Goal: Information Seeking & Learning: Learn about a topic

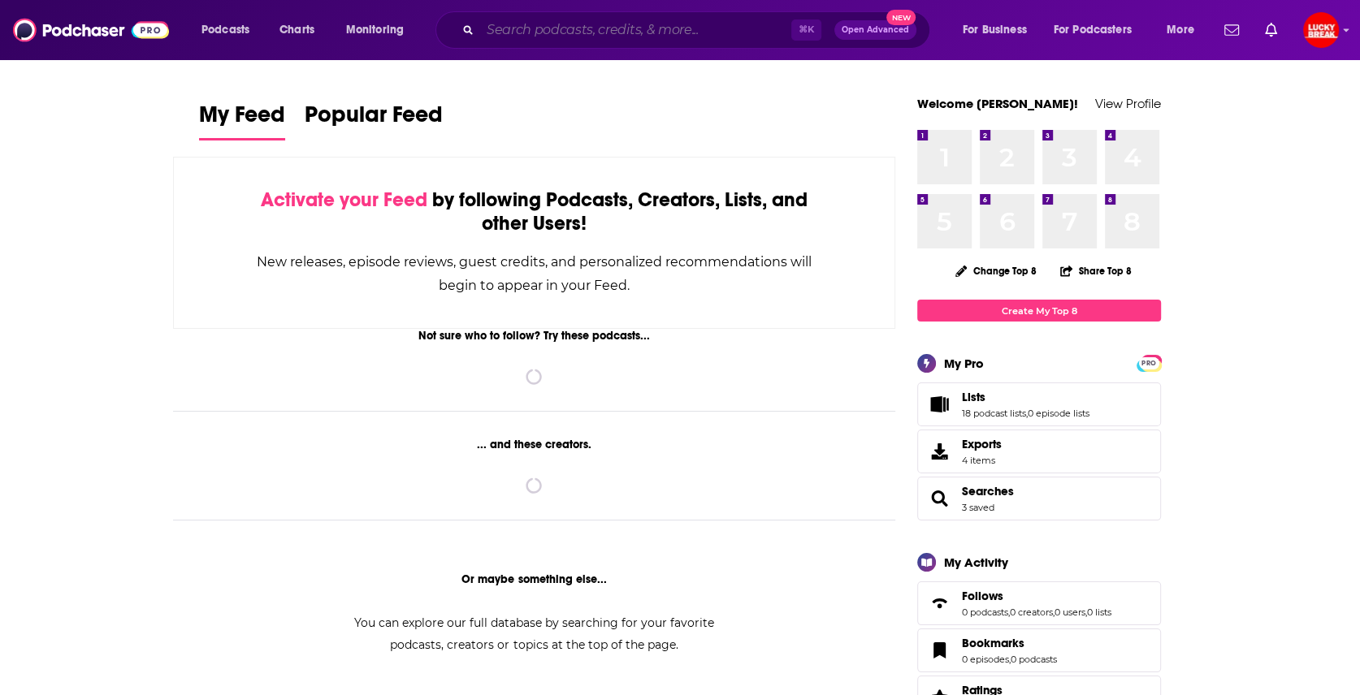
click at [541, 26] on input "Search podcasts, credits, & more..." at bounding box center [635, 30] width 311 height 26
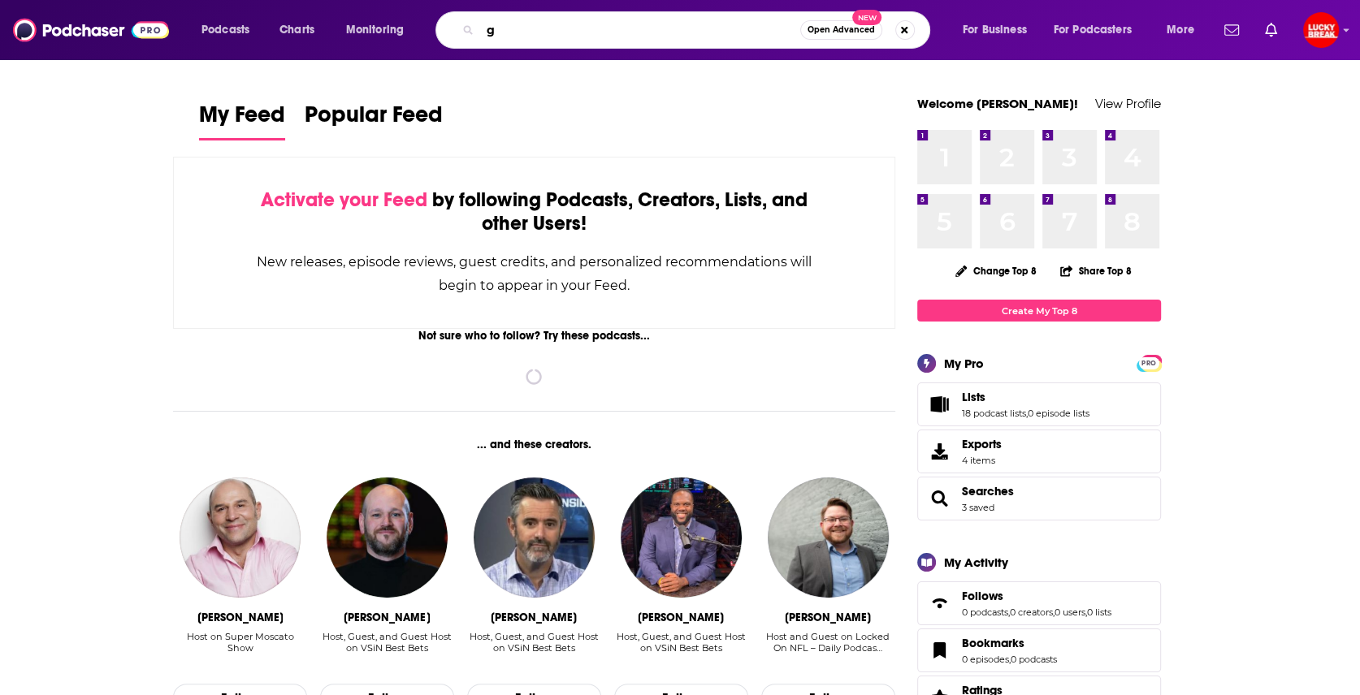
type input "g"
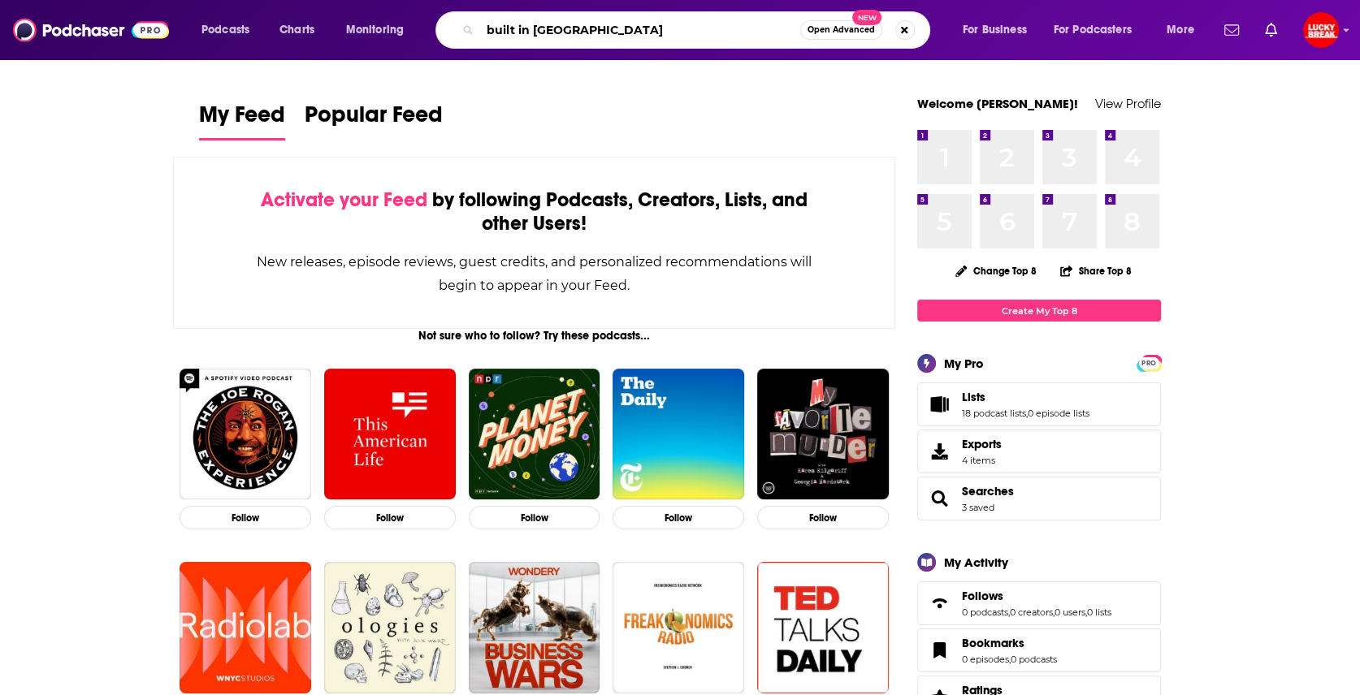
type input "built in [GEOGRAPHIC_DATA]"
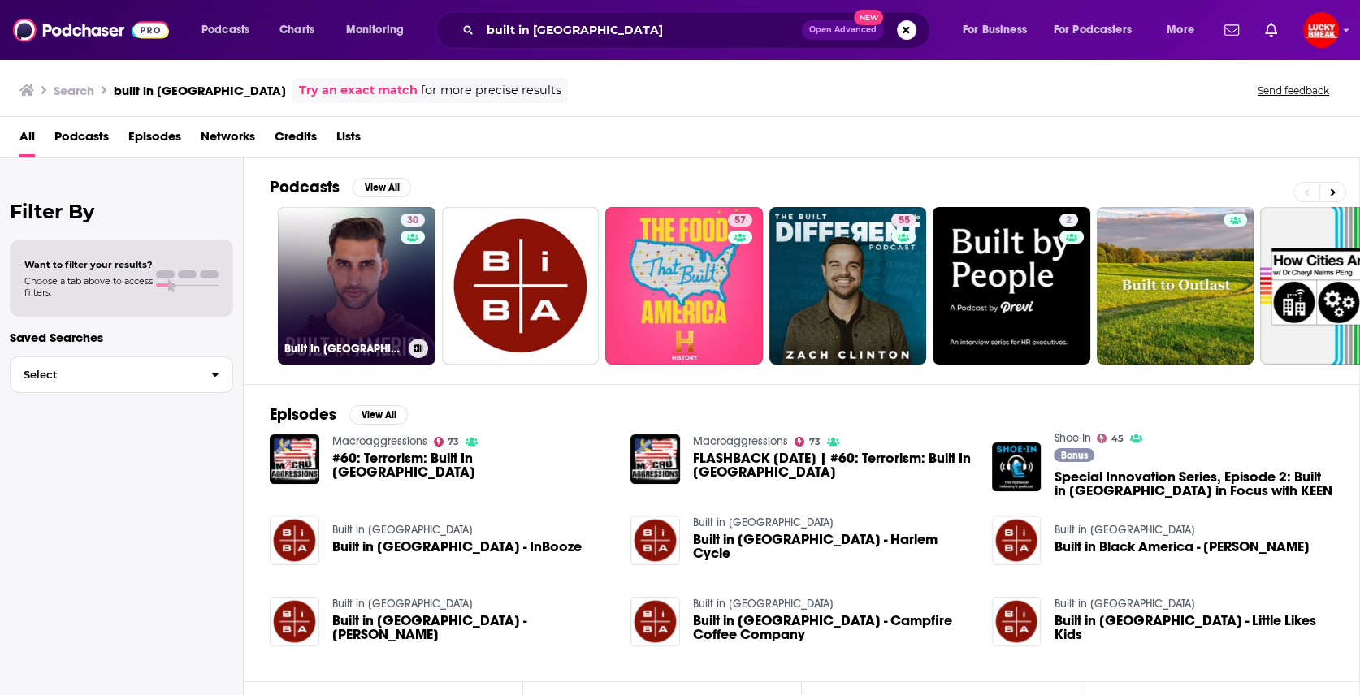
click at [321, 328] on link "30 Built In [GEOGRAPHIC_DATA]" at bounding box center [357, 286] width 158 height 158
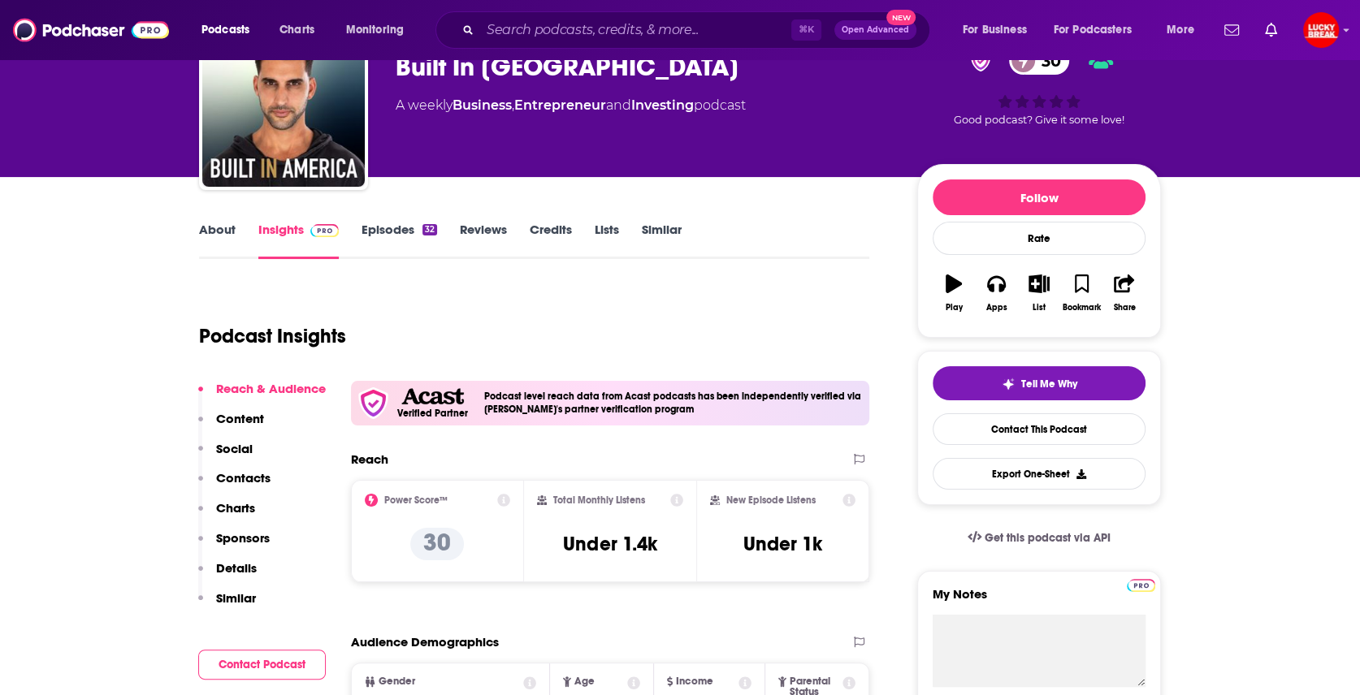
scroll to position [93, 0]
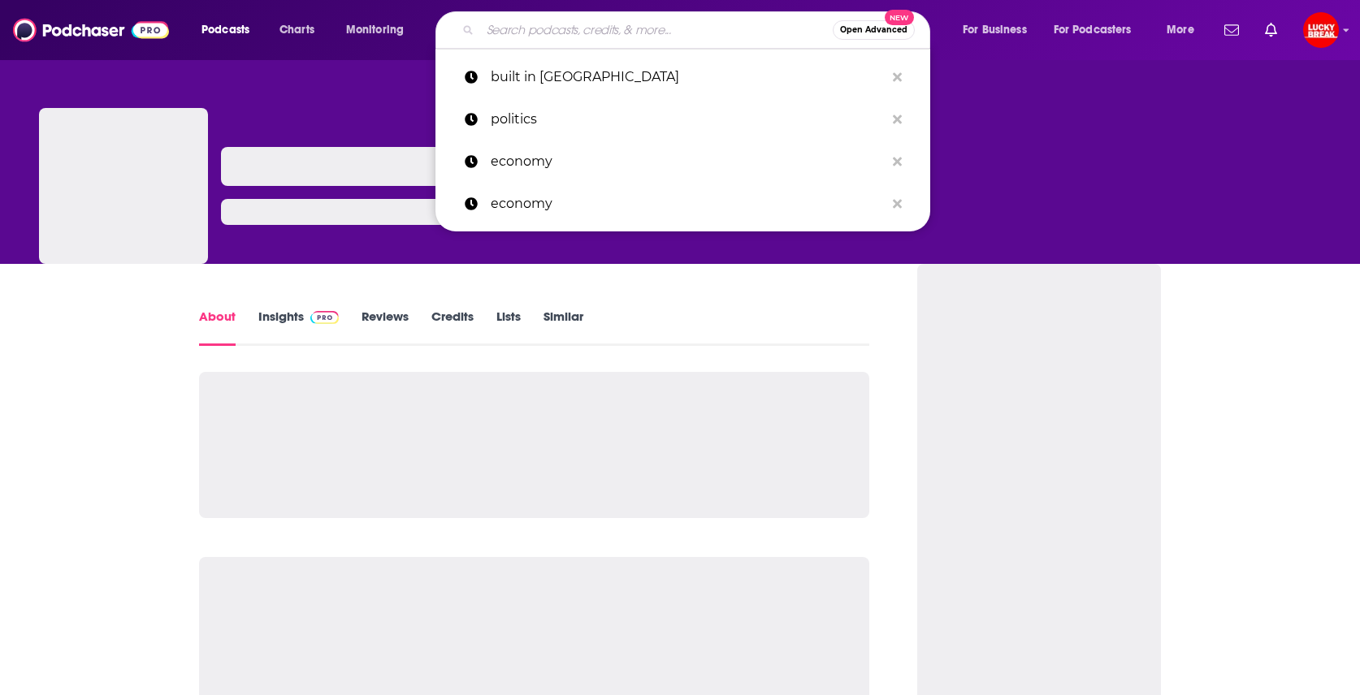
click at [558, 20] on input "Search podcasts, credits, & more..." at bounding box center [656, 30] width 353 height 26
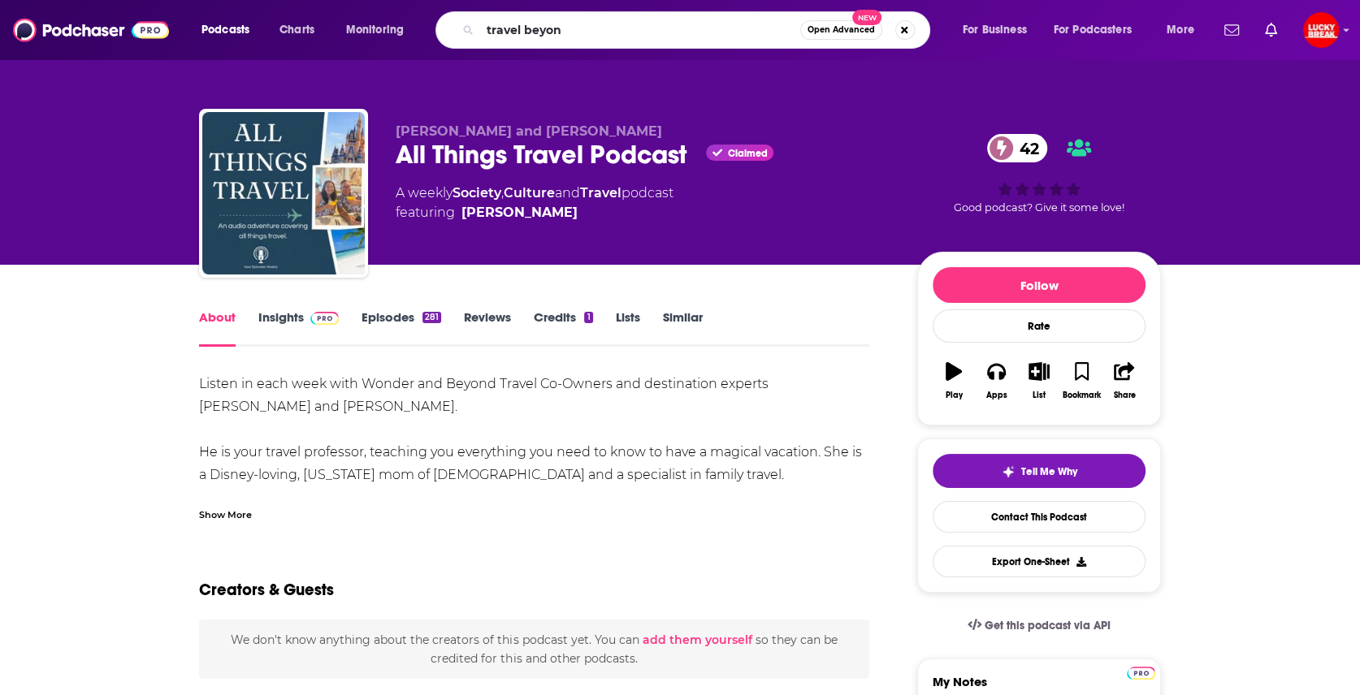
type input "travel beyond"
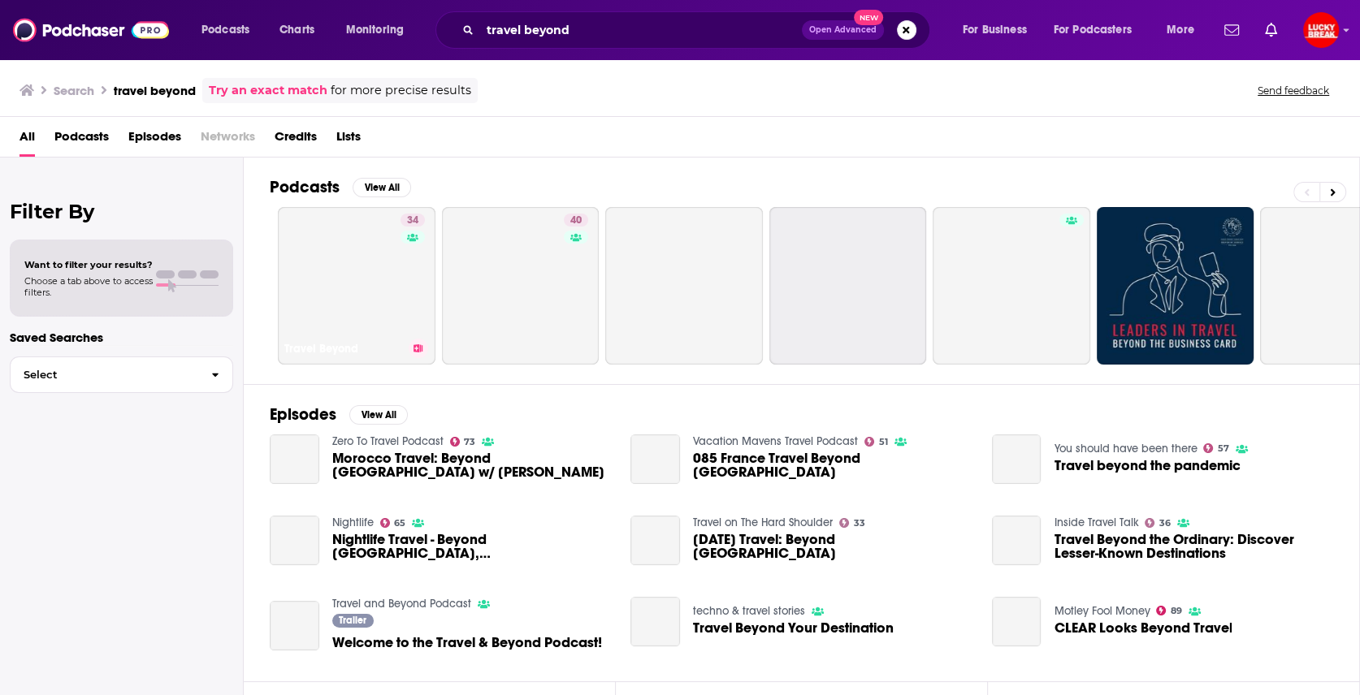
click at [344, 284] on link "34 Travel Beyond" at bounding box center [357, 286] width 158 height 158
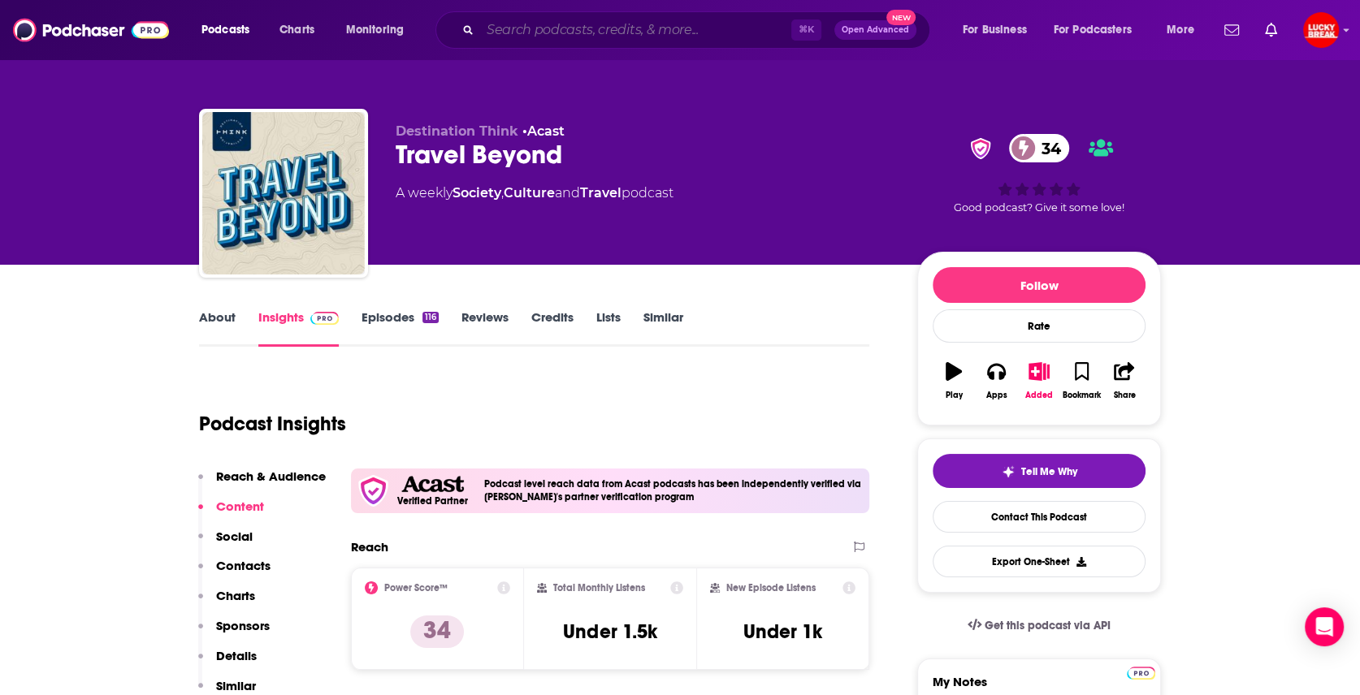
click at [549, 39] on input "Search podcasts, credits, & more..." at bounding box center [635, 30] width 311 height 26
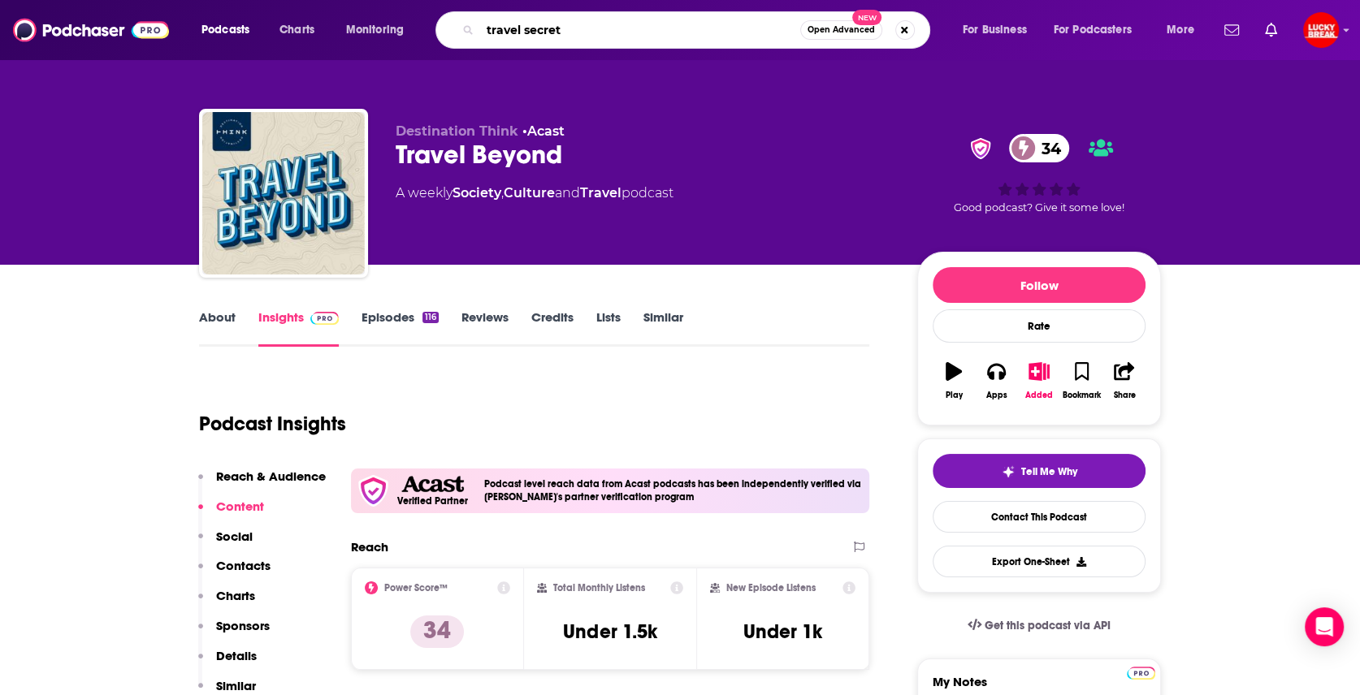
type input "travel secrets"
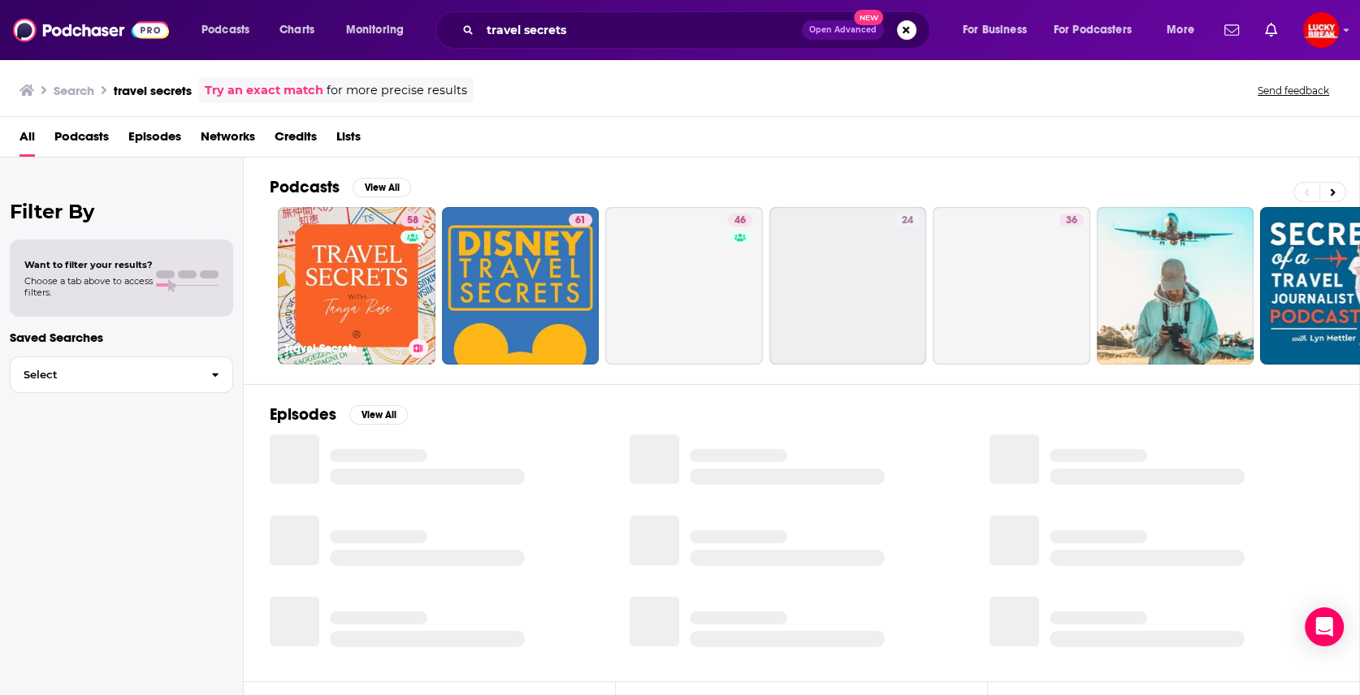
click at [362, 289] on link "58 Travel Secrets" at bounding box center [357, 286] width 158 height 158
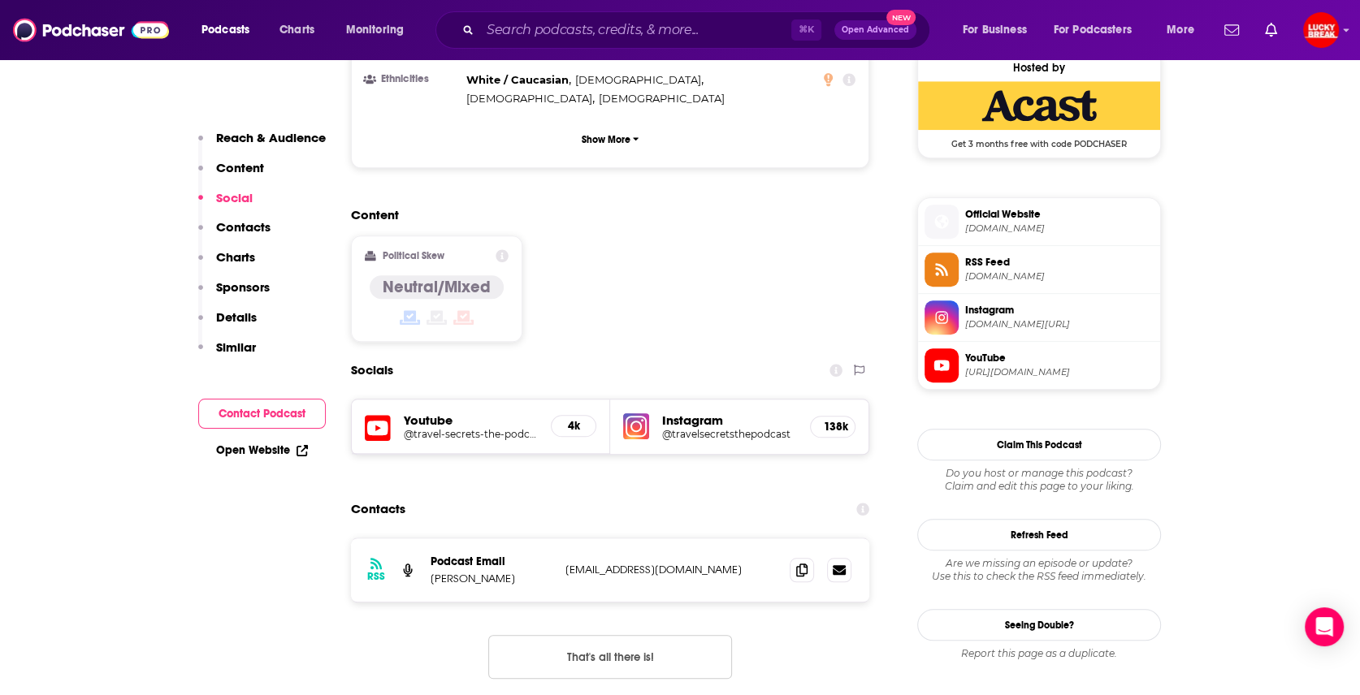
scroll to position [1206, 0]
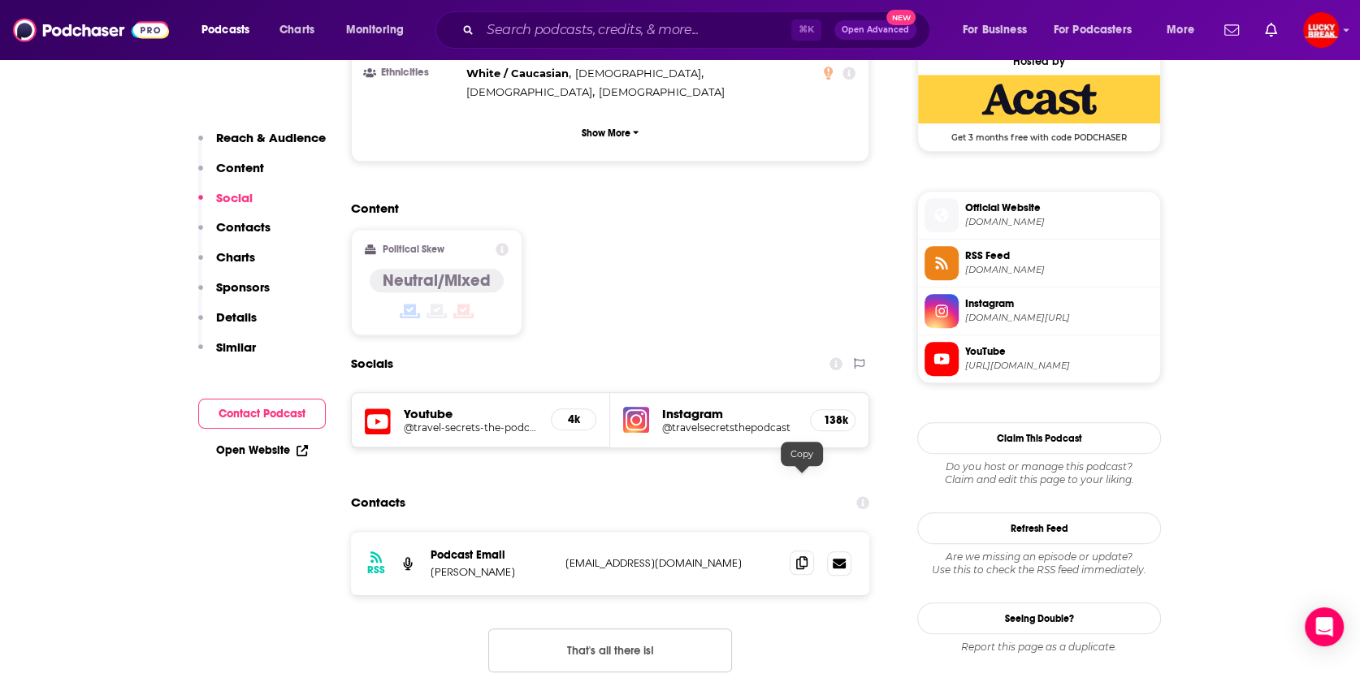
click at [805, 557] on icon at bounding box center [801, 563] width 11 height 13
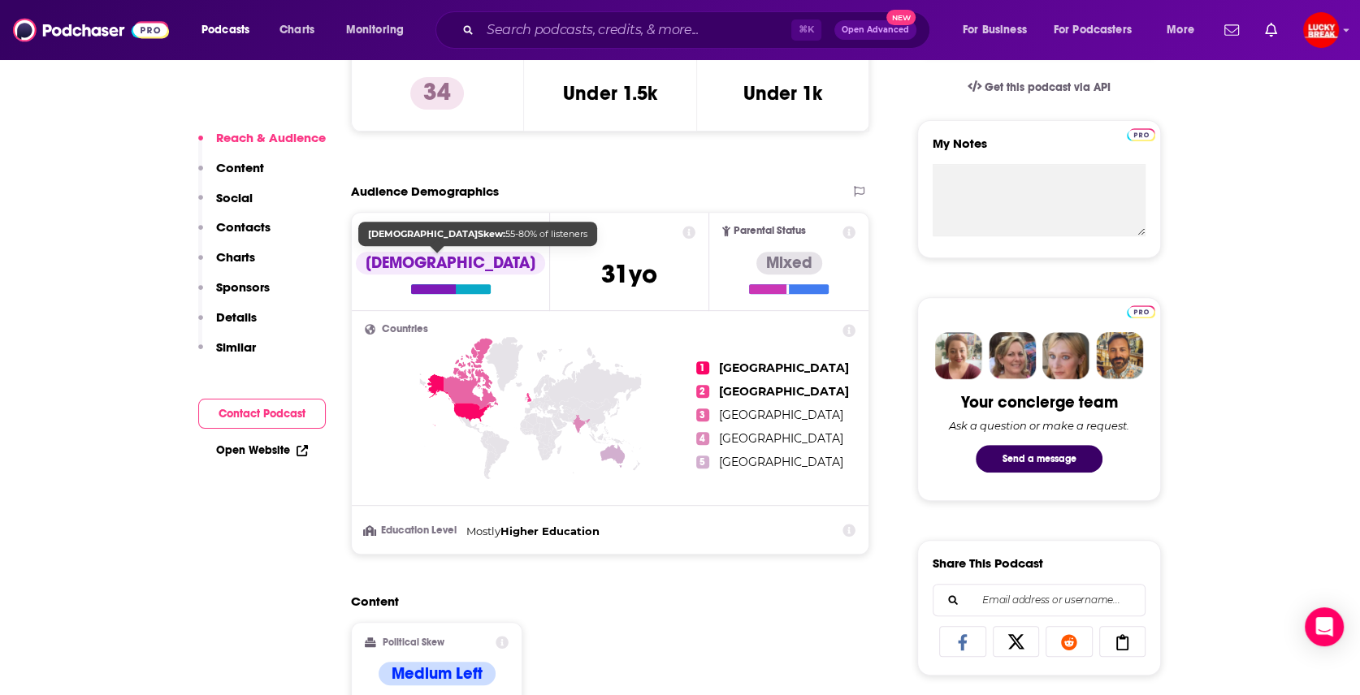
scroll to position [924, 0]
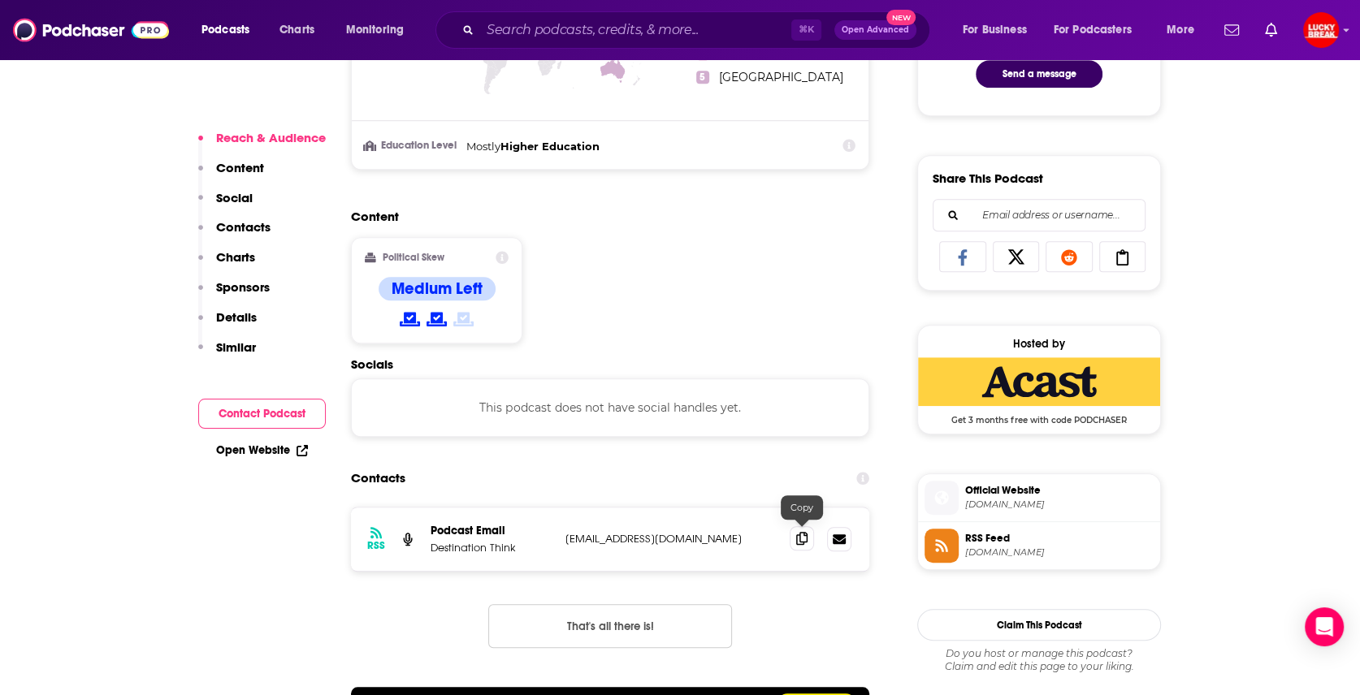
click at [797, 535] on icon at bounding box center [801, 538] width 11 height 13
